Goal: Transaction & Acquisition: Purchase product/service

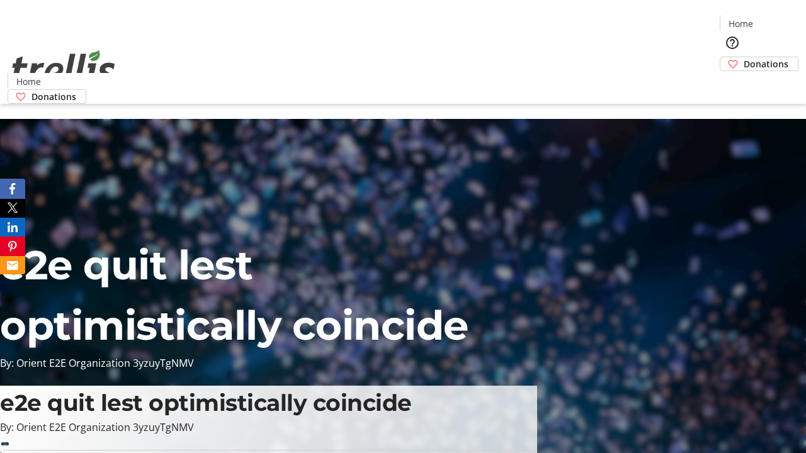
click at [743, 57] on span "Donations" at bounding box center [765, 63] width 45 height 13
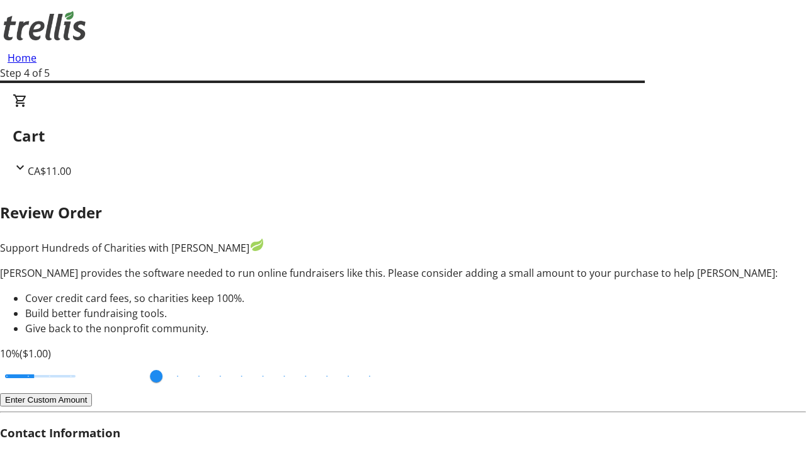
type input "3"
click at [85, 362] on input "Cover fees percentage" at bounding box center [40, 376] width 97 height 28
